Goal: Task Accomplishment & Management: Use online tool/utility

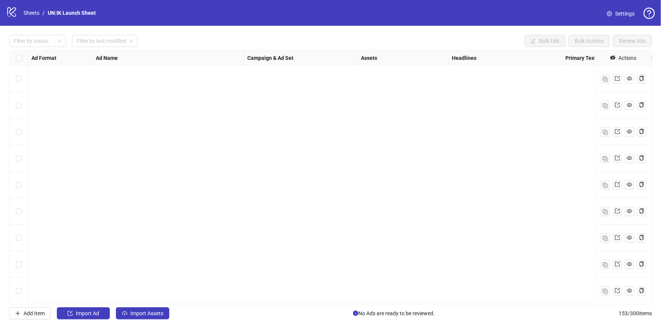
scroll to position [3818, 0]
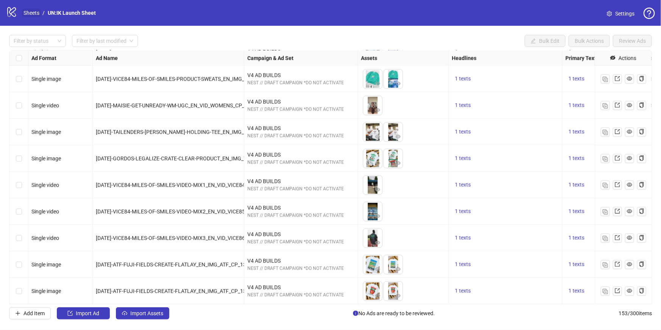
click at [29, 14] on link "Sheets" at bounding box center [31, 13] width 19 height 8
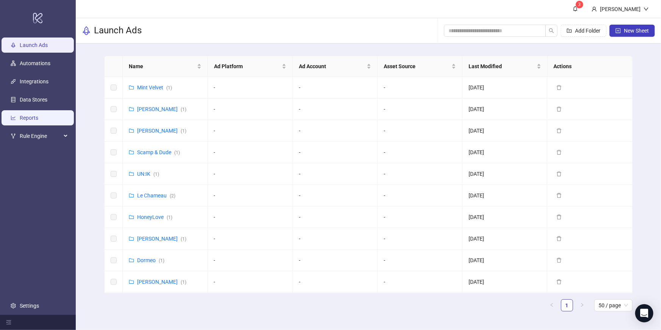
click at [38, 115] on link "Reports" at bounding box center [29, 118] width 19 height 6
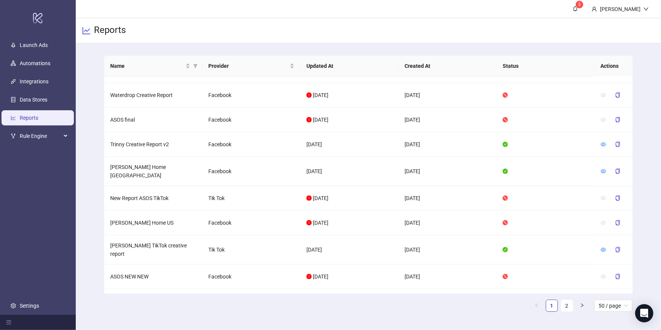
scroll to position [76, 0]
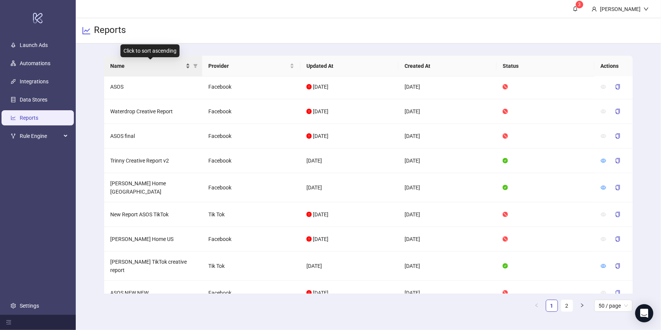
click at [155, 62] on span "Name" at bounding box center [147, 66] width 74 height 8
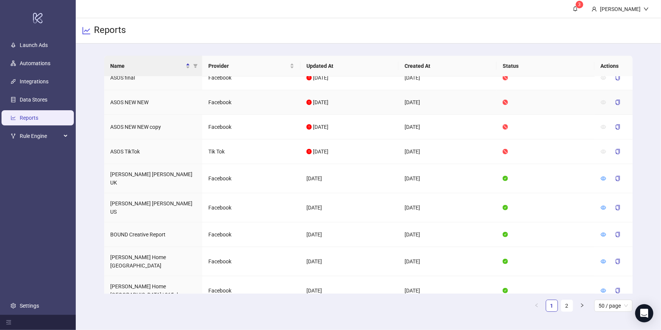
scroll to position [124, 0]
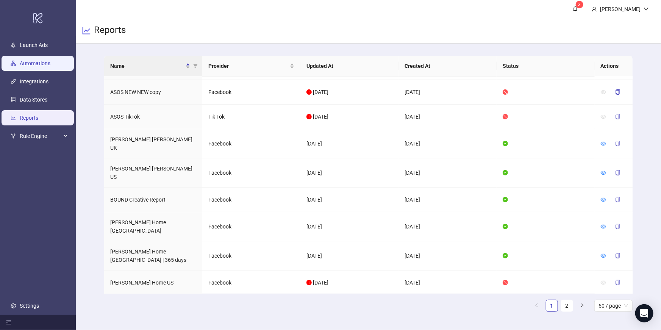
click at [40, 66] on link "Automations" at bounding box center [35, 63] width 31 height 6
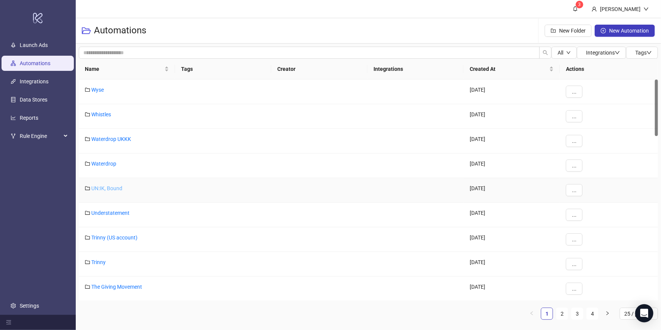
click at [113, 187] on link "UN:IK, Bound" at bounding box center [106, 188] width 31 height 6
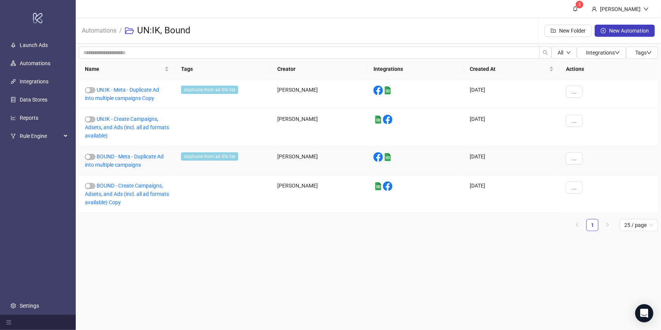
click at [119, 160] on div "BOUND - Meta - Duplicate Ad into multiple campaigns" at bounding box center [127, 160] width 96 height 29
click at [125, 157] on link "BOUND - Meta - Duplicate Ad into multiple campaigns" at bounding box center [124, 160] width 79 height 14
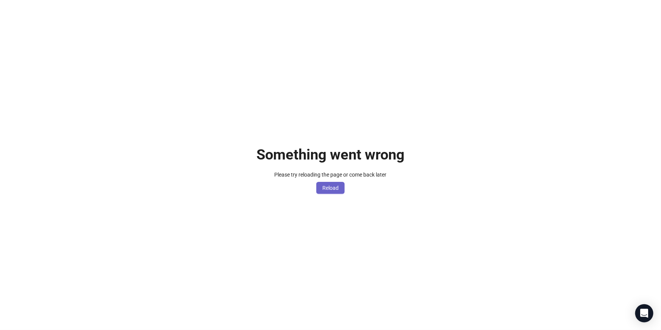
click at [341, 192] on button "Reload" at bounding box center [330, 188] width 28 height 12
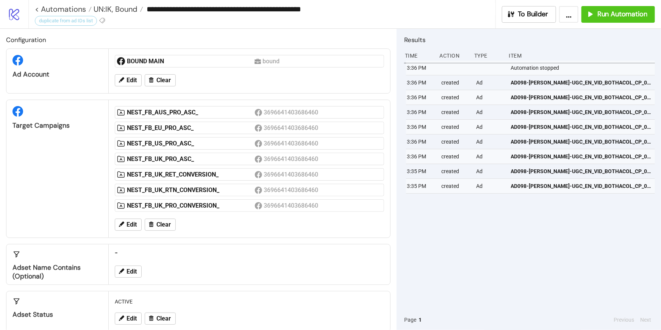
scroll to position [60, 0]
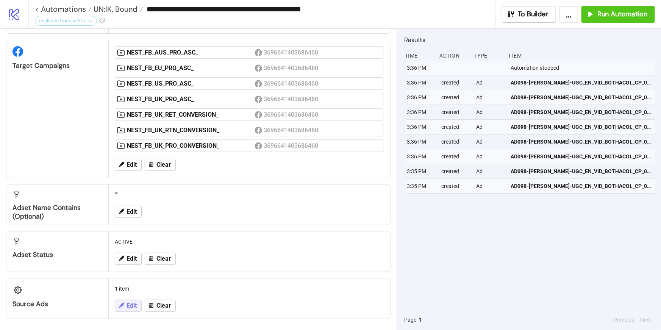
click at [135, 304] on span "Edit" at bounding box center [132, 305] width 10 height 7
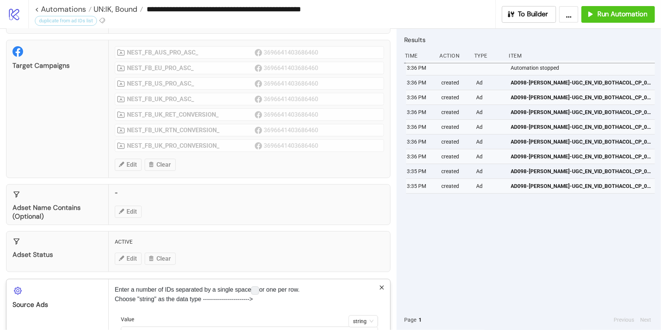
scroll to position [121, 0]
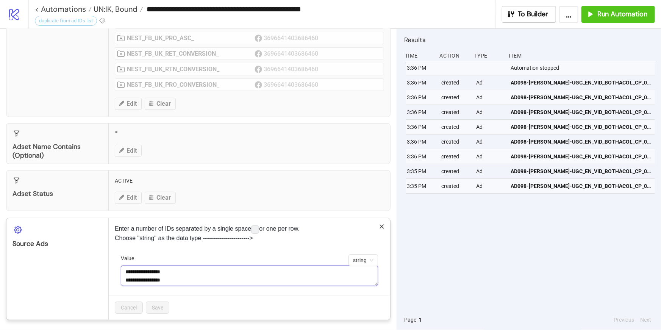
click at [209, 277] on textarea "**********" at bounding box center [249, 276] width 257 height 20
paste textarea "**********"
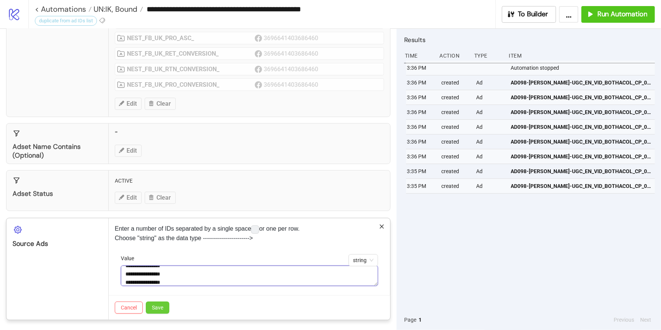
type textarea "**********"
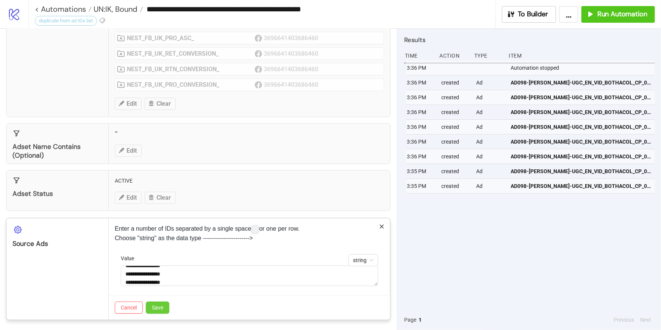
click at [158, 305] on span "Save" at bounding box center [157, 308] width 11 height 6
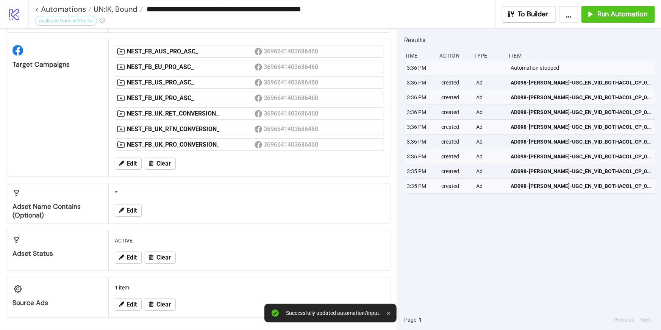
scroll to position [60, 0]
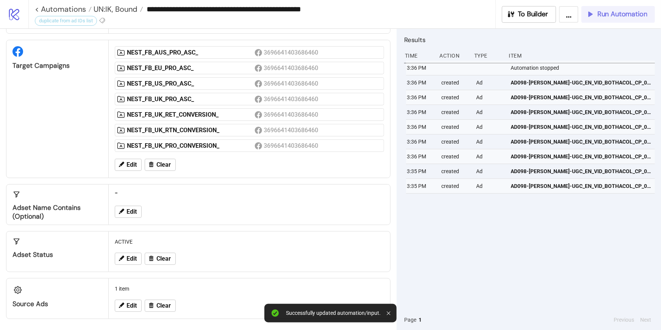
click at [625, 17] on span "Run Automation" at bounding box center [622, 14] width 50 height 9
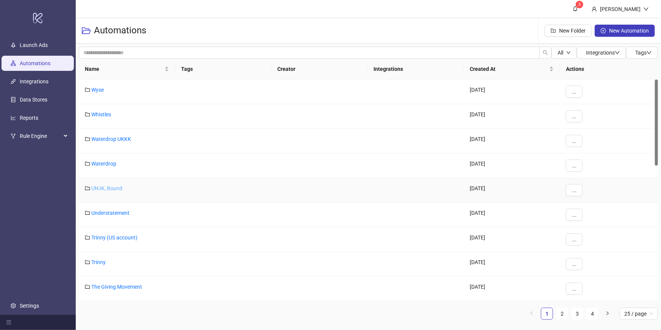
click at [110, 189] on link "UN:IK, Bound" at bounding box center [106, 188] width 31 height 6
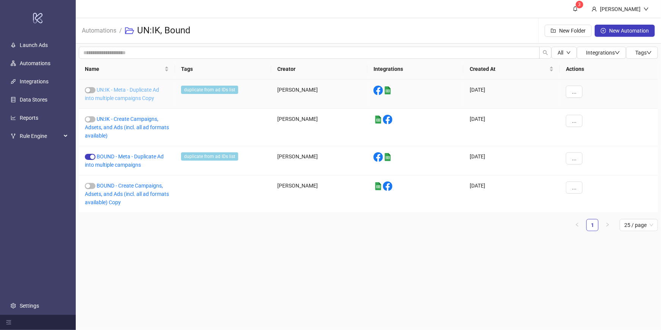
click at [120, 88] on link "UN:IK - Meta - Duplicate Ad into multiple campaigns Copy" at bounding box center [122, 94] width 74 height 14
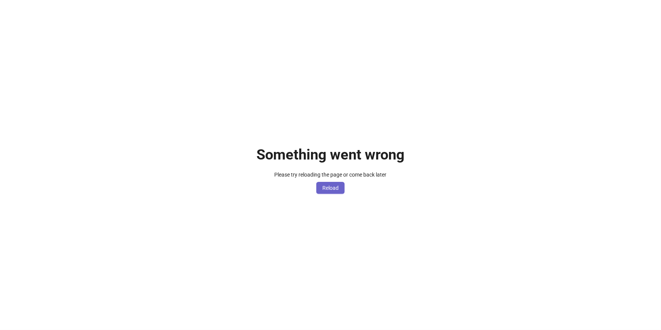
click at [335, 190] on span "Reload" at bounding box center [330, 188] width 16 height 6
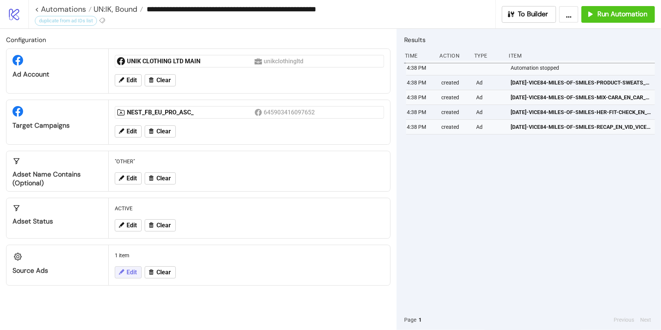
click at [135, 270] on span "Edit" at bounding box center [132, 272] width 10 height 7
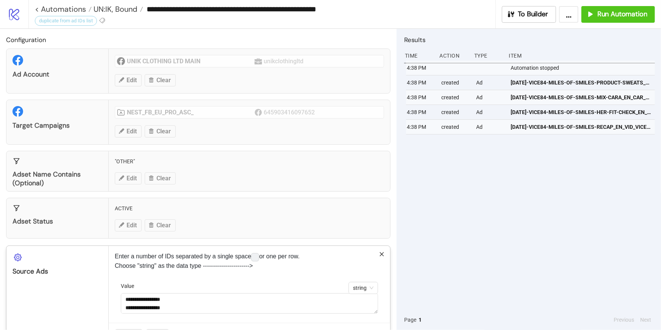
scroll to position [28, 0]
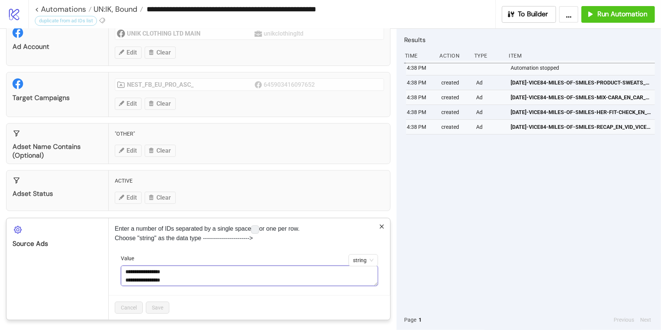
click at [189, 281] on textarea "**********" at bounding box center [249, 276] width 257 height 20
paste textarea "**********"
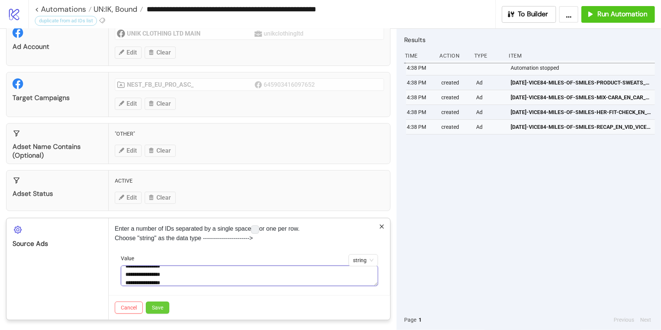
type textarea "**********"
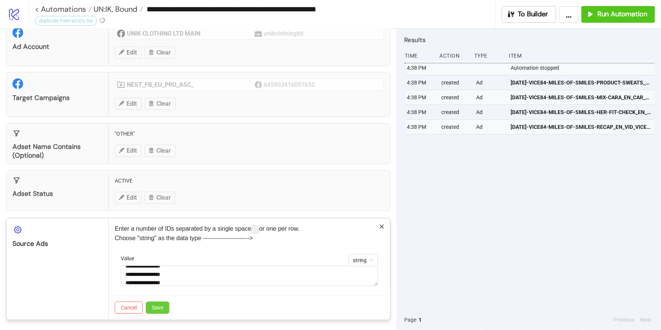
click at [160, 308] on span "Save" at bounding box center [157, 308] width 11 height 6
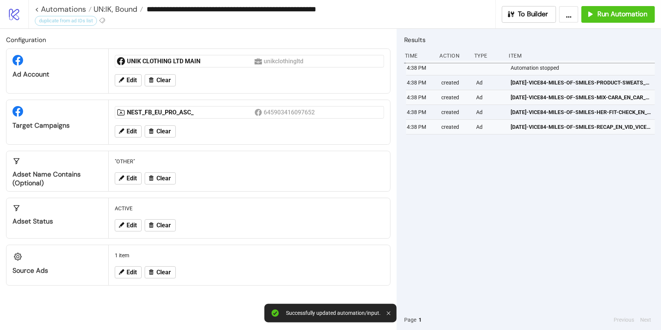
scroll to position [0, 0]
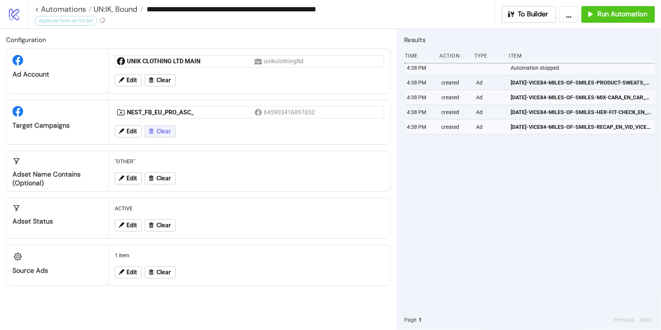
click at [167, 133] on span "Clear" at bounding box center [163, 131] width 14 height 7
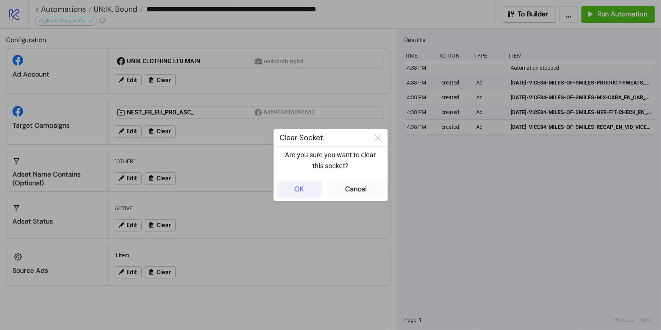
click at [302, 192] on div "OK" at bounding box center [298, 189] width 9 height 9
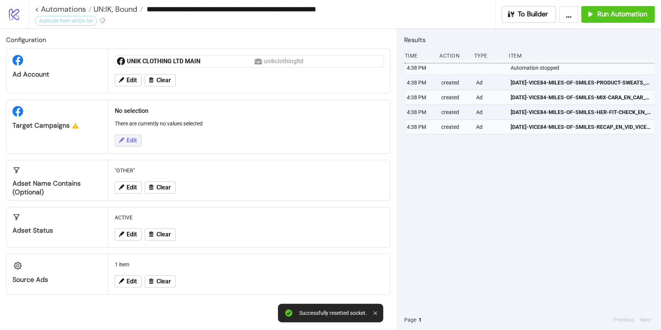
click at [133, 135] on button "Edit" at bounding box center [128, 140] width 27 height 12
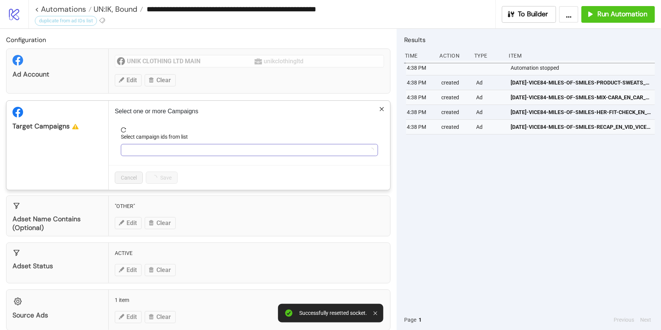
click at [144, 151] on div at bounding box center [245, 150] width 246 height 11
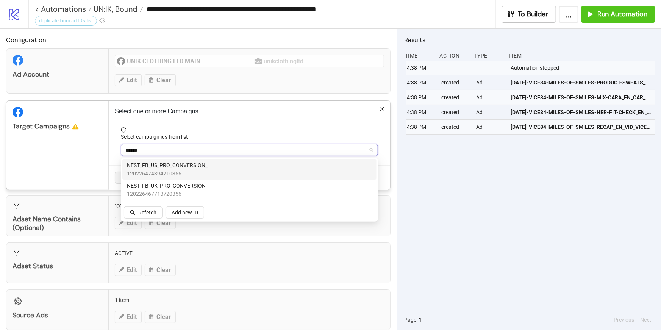
type input "*******"
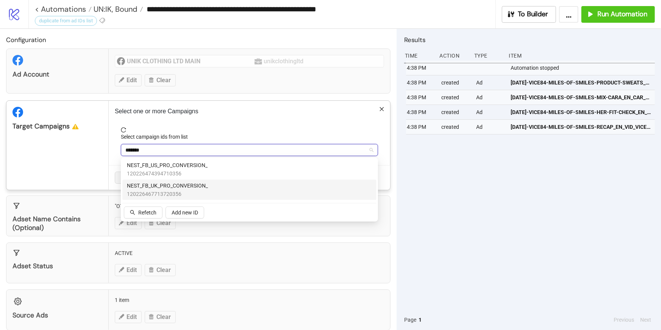
click at [169, 190] on span "120226467713720356" at bounding box center [167, 194] width 81 height 8
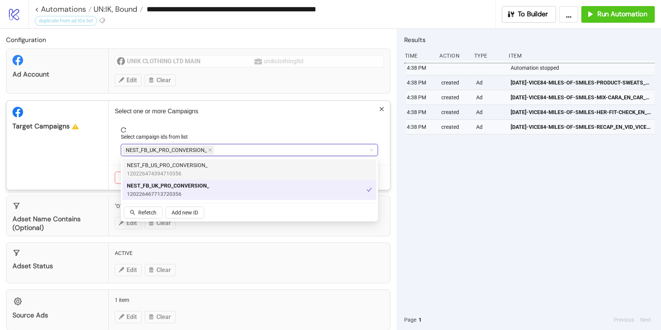
click at [221, 138] on div "Select campaign ids from list" at bounding box center [249, 138] width 257 height 11
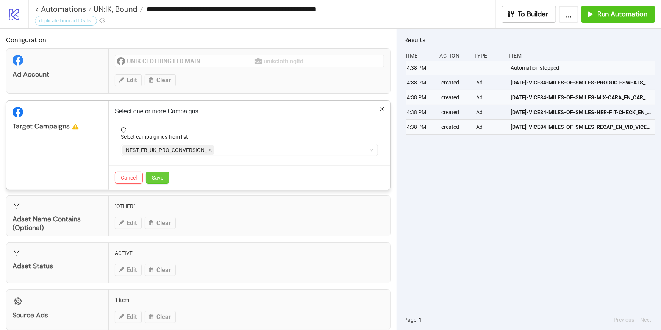
click at [160, 181] on button "Save" at bounding box center [157, 178] width 23 height 12
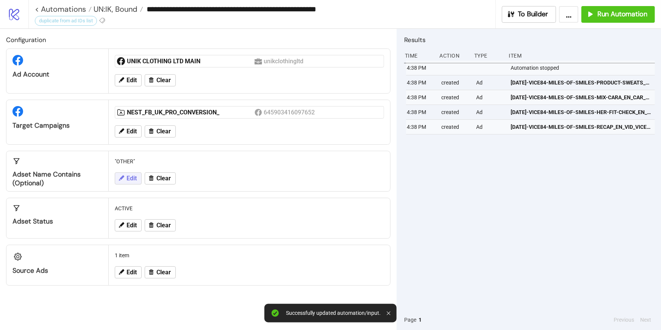
click at [130, 173] on button "Edit" at bounding box center [128, 178] width 27 height 12
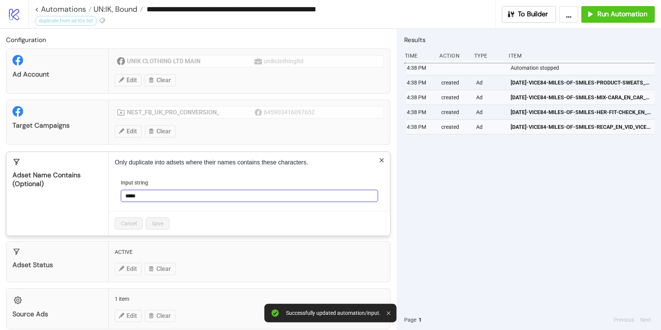
drag, startPoint x: 144, startPoint y: 195, endPoint x: 97, endPoint y: 195, distance: 46.6
click at [97, 195] on div "Adset Name contains (optional) Only duplicate into adsets where their names con…" at bounding box center [198, 194] width 384 height 84
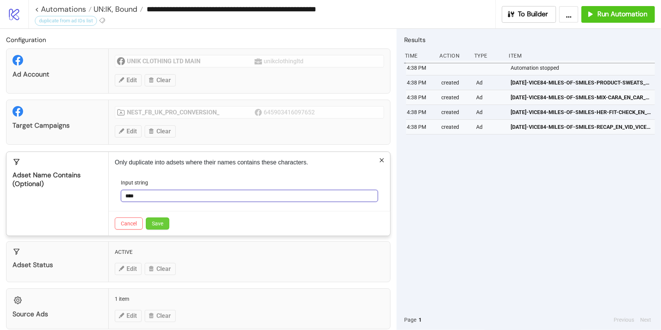
type input "****"
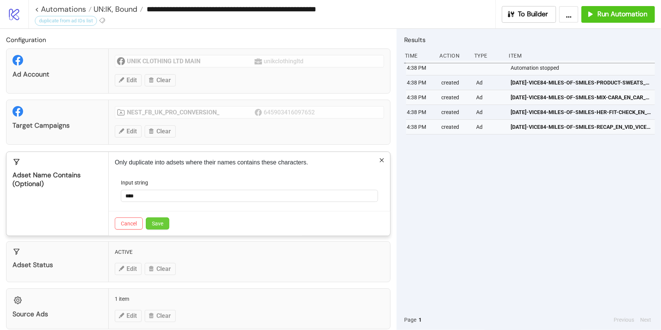
click at [159, 227] on button "Save" at bounding box center [157, 223] width 23 height 12
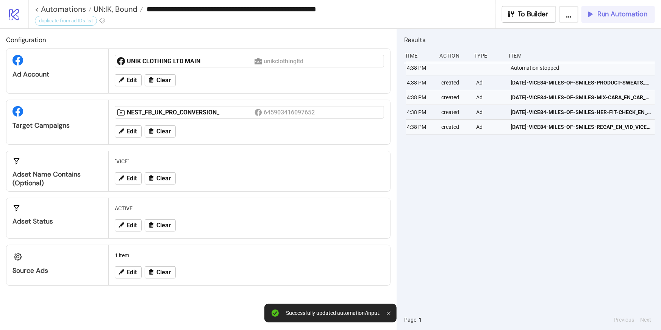
click at [631, 13] on span "Run Automation" at bounding box center [622, 14] width 50 height 9
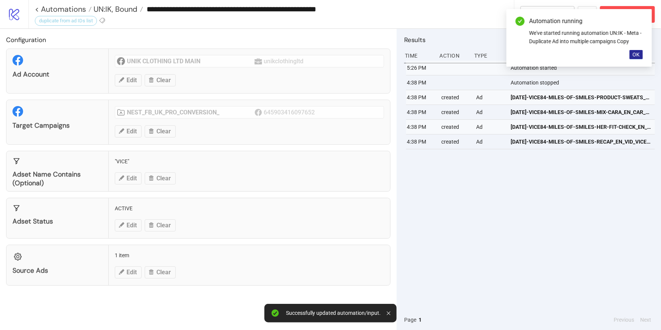
click at [637, 54] on span "OK" at bounding box center [636, 55] width 7 height 6
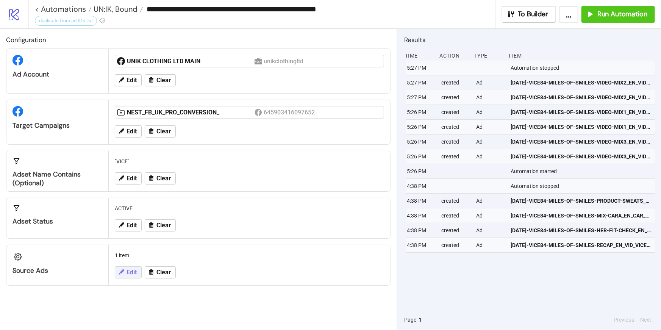
click at [133, 275] on button "Edit" at bounding box center [128, 272] width 27 height 12
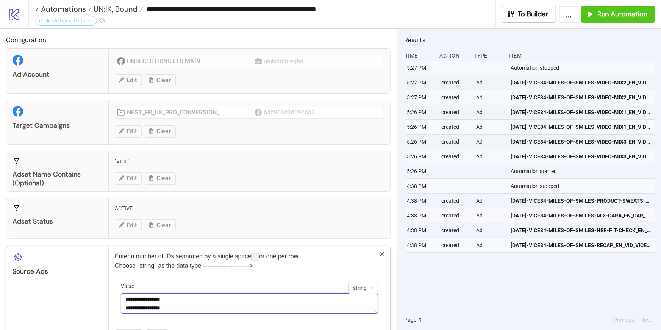
click at [178, 304] on textarea "**********" at bounding box center [249, 303] width 257 height 20
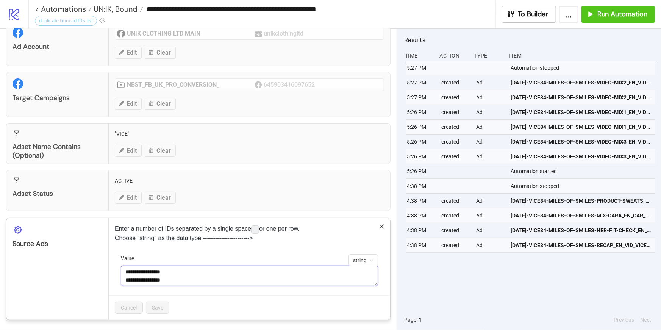
scroll to position [8, 0]
drag, startPoint x: 182, startPoint y: 277, endPoint x: 120, endPoint y: 274, distance: 62.2
click at [120, 274] on form "**********" at bounding box center [249, 274] width 269 height 41
type textarea "**********"
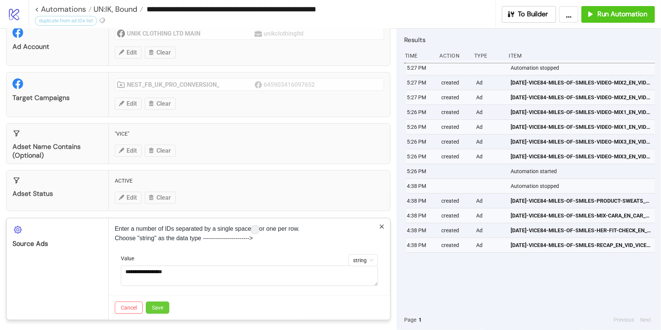
click at [159, 305] on span "Save" at bounding box center [157, 308] width 11 height 6
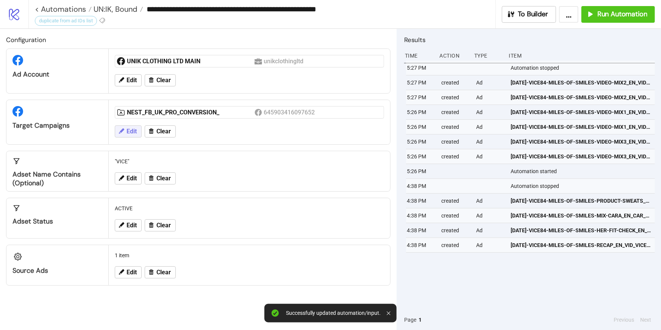
click at [136, 130] on span "Edit" at bounding box center [132, 131] width 10 height 7
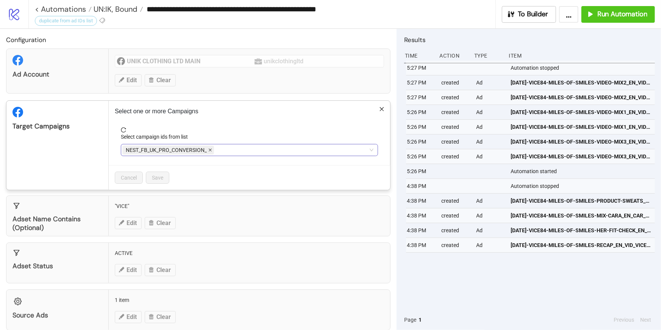
click at [209, 149] on icon "close" at bounding box center [210, 150] width 4 height 4
click at [209, 149] on div at bounding box center [245, 150] width 246 height 11
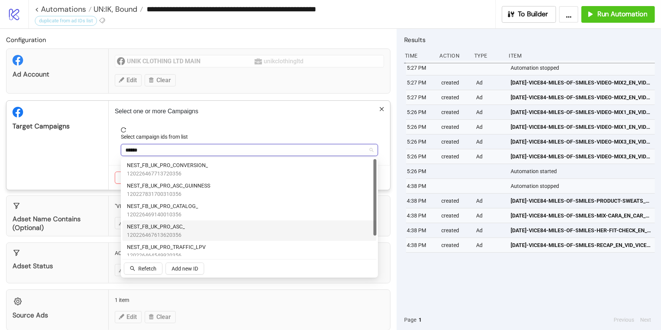
click at [192, 227] on div "NEST_FB_UK_PRO_ASC_ 120226467613620356" at bounding box center [249, 230] width 245 height 17
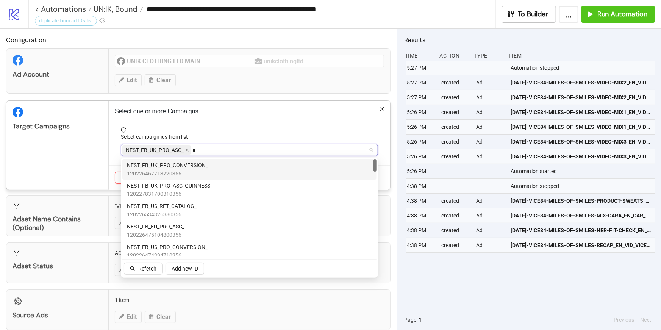
type input "**"
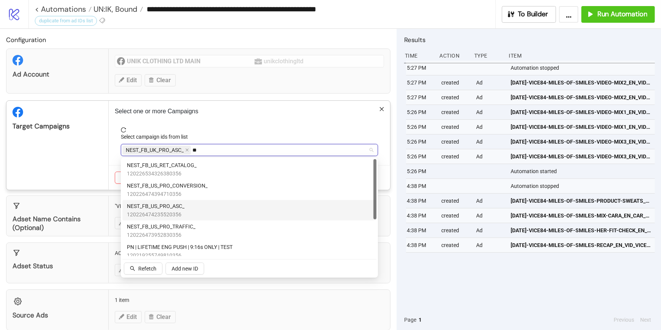
click at [186, 207] on div "NEST_FB_US_PRO_ASC_ 120226474235520356" at bounding box center [249, 210] width 245 height 17
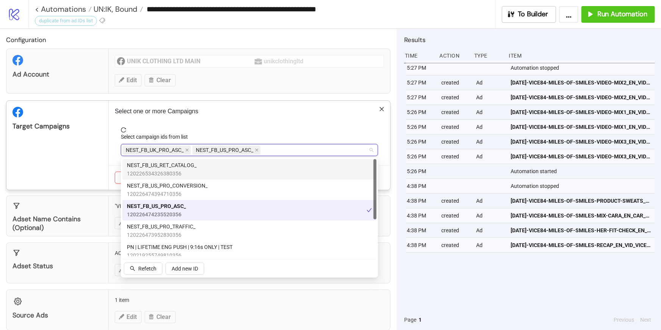
click at [252, 123] on div "Select one or more Campaigns Select campaign ids from list NEST_FB_UK_PRO_ASC_ …" at bounding box center [249, 145] width 281 height 89
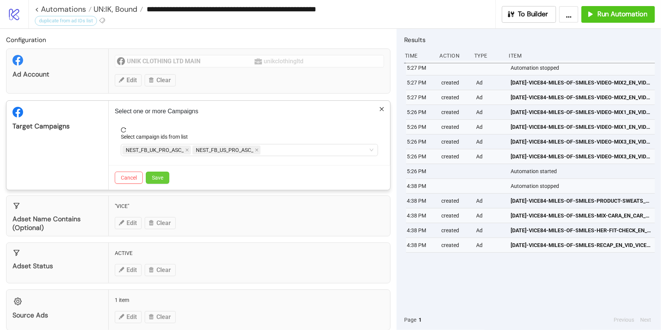
click at [157, 177] on span "Save" at bounding box center [157, 178] width 11 height 6
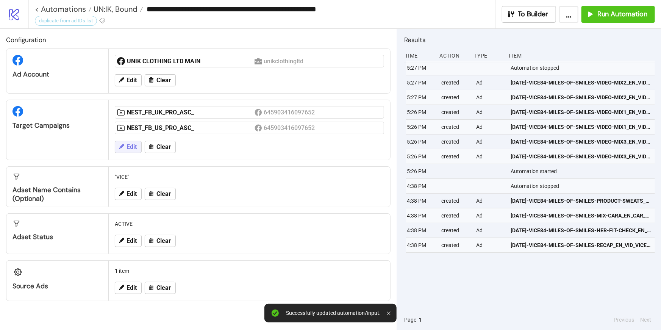
click at [137, 146] on span "Edit" at bounding box center [132, 147] width 10 height 7
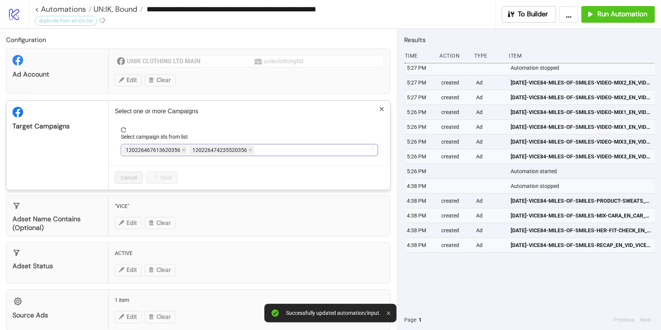
click at [263, 151] on div "120226467613620356 120226474235520356" at bounding box center [245, 150] width 246 height 11
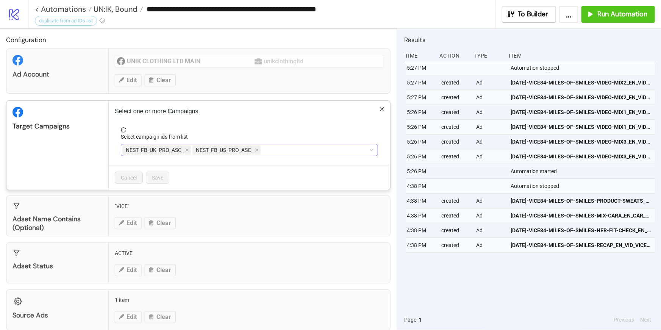
click at [279, 153] on div "NEST_FB_UK_PRO_ASC_ NEST_FB_US_PRO_ASC_" at bounding box center [245, 150] width 246 height 11
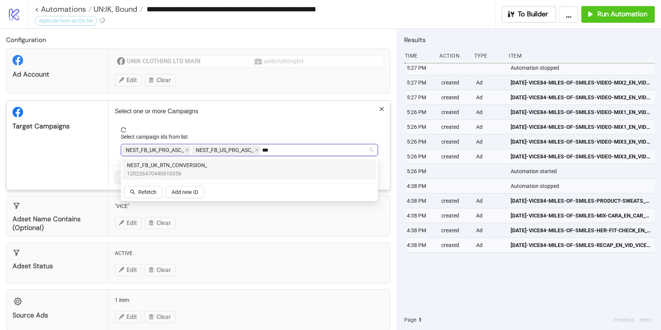
click at [269, 168] on div "NEST_FB_UK_RTN_CONVERSION_ 120226470440610356" at bounding box center [249, 169] width 245 height 17
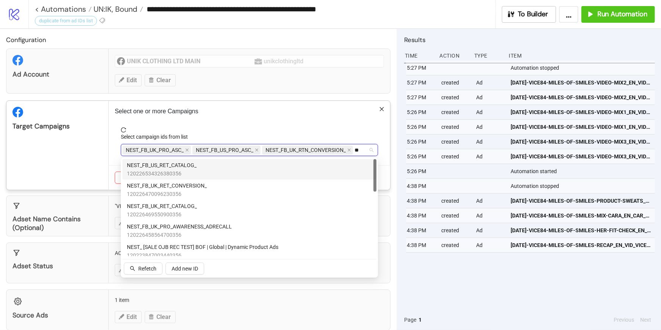
type input "***"
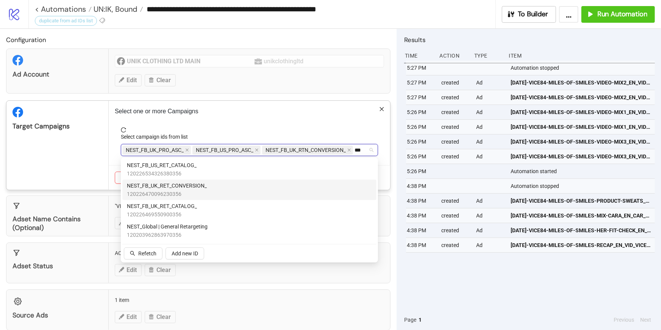
click at [259, 187] on div "NEST_FB_UK_RET_CONVERSION_ 120226470096230356" at bounding box center [249, 189] width 245 height 17
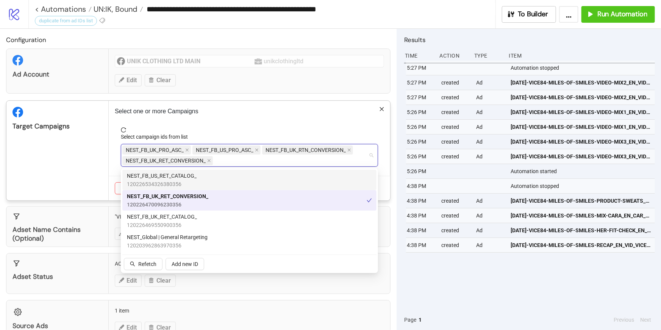
click at [256, 119] on div "Select one or more Campaigns Select campaign ids from list NEST_FB_UK_PRO_ASC_ …" at bounding box center [249, 151] width 281 height 100
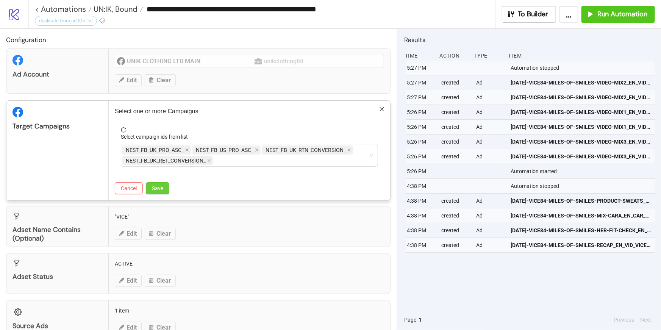
click at [162, 186] on span "Save" at bounding box center [157, 188] width 11 height 6
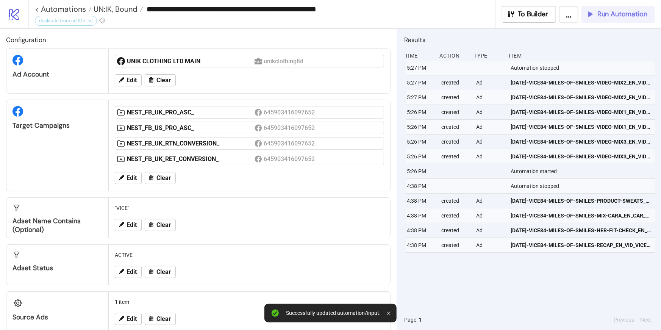
click at [608, 16] on span "Run Automation" at bounding box center [622, 14] width 50 height 9
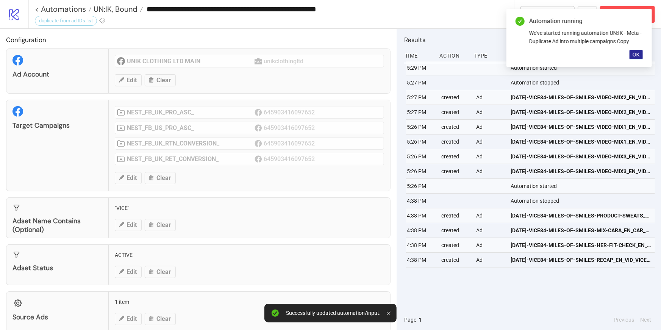
click at [637, 53] on span "OK" at bounding box center [636, 55] width 7 height 6
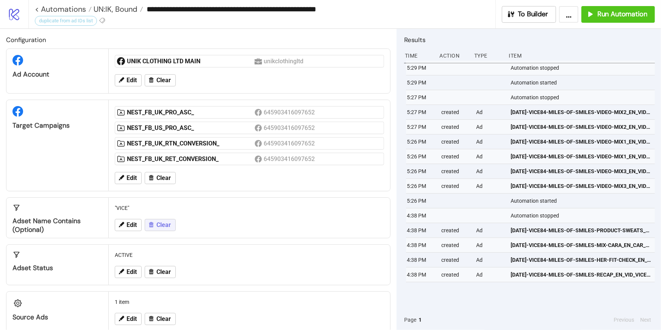
click at [160, 225] on span "Clear" at bounding box center [163, 225] width 14 height 7
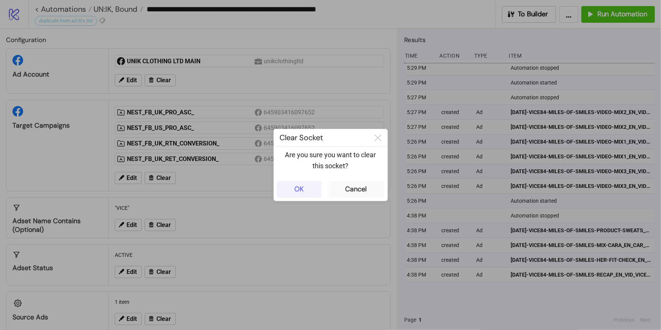
click at [295, 190] on div "OK" at bounding box center [298, 189] width 9 height 9
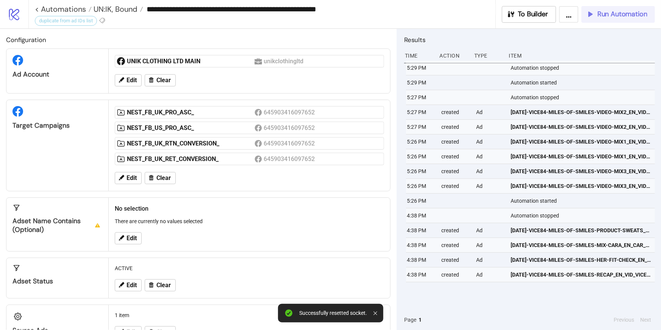
click at [612, 12] on span "Run Automation" at bounding box center [622, 14] width 50 height 9
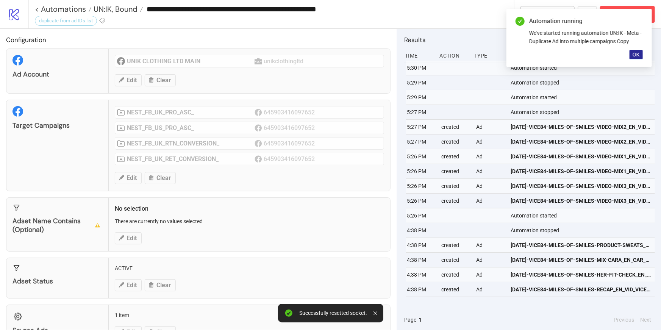
click at [636, 56] on span "OK" at bounding box center [636, 55] width 7 height 6
